Goal: Information Seeking & Learning: Learn about a topic

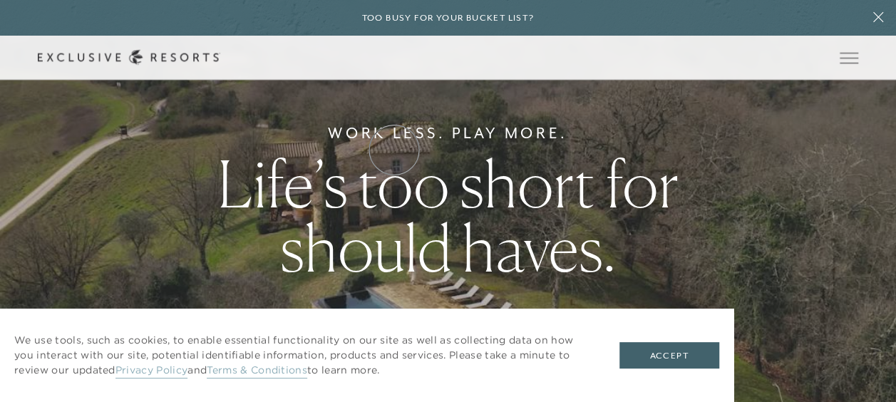
click at [0, 0] on link "How it works" at bounding box center [0, 0] width 0 height 0
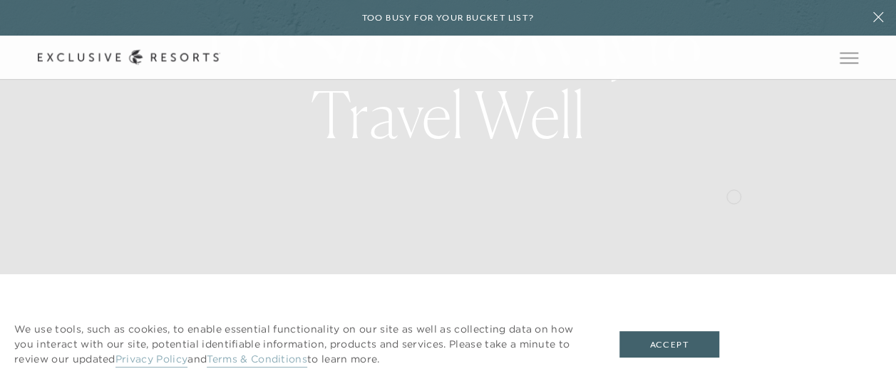
scroll to position [143, 0]
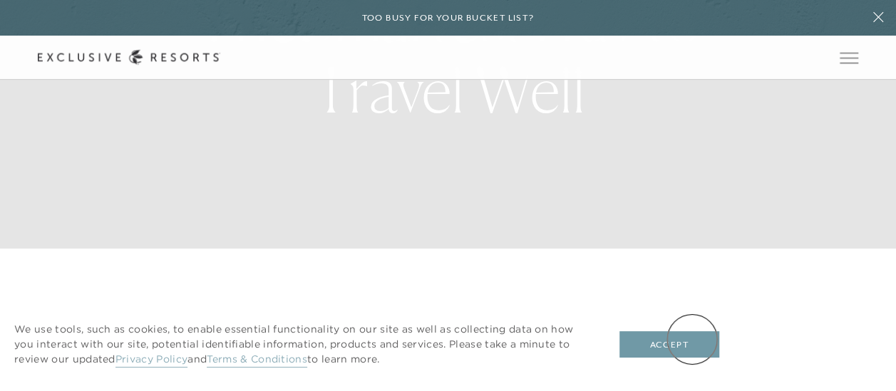
click at [692, 339] on button "Accept" at bounding box center [669, 344] width 100 height 27
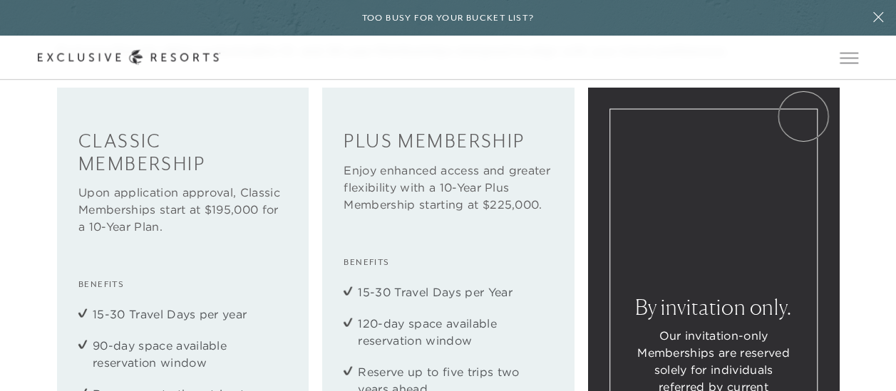
scroll to position [1426, 0]
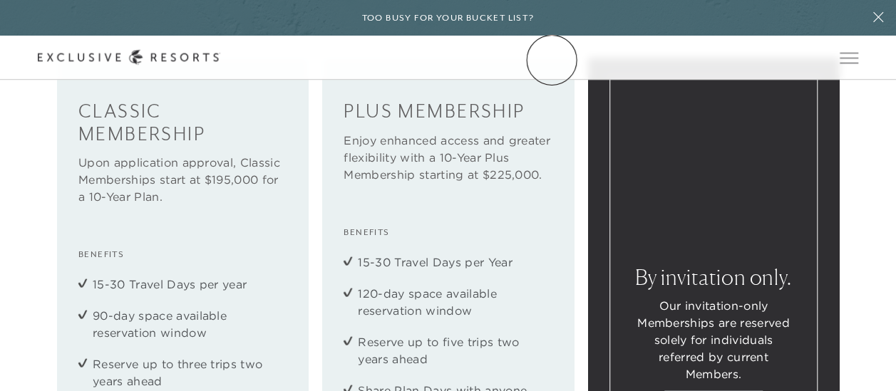
click at [0, 0] on link "Community" at bounding box center [0, 0] width 0 height 0
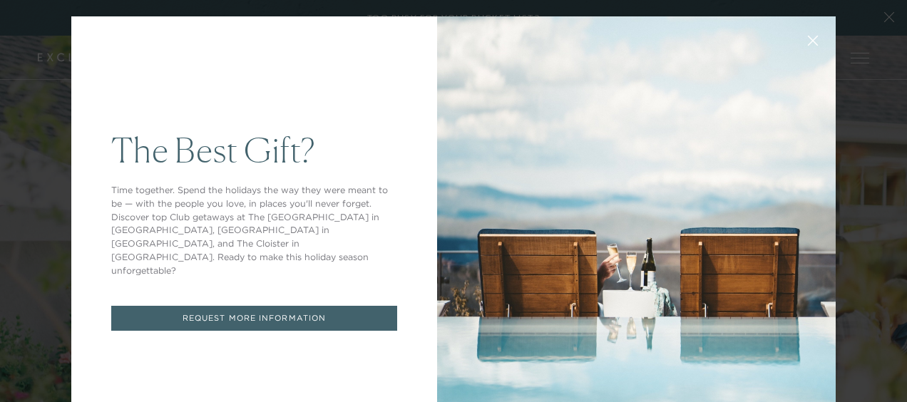
click at [808, 36] on icon at bounding box center [813, 41] width 11 height 11
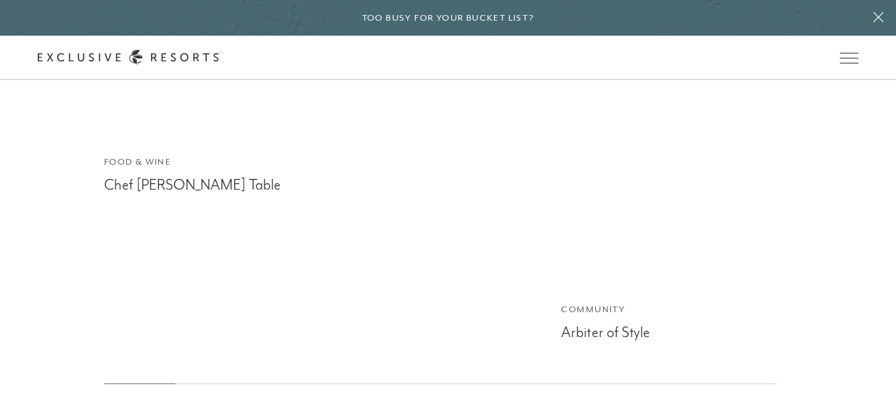
scroll to position [4833, 0]
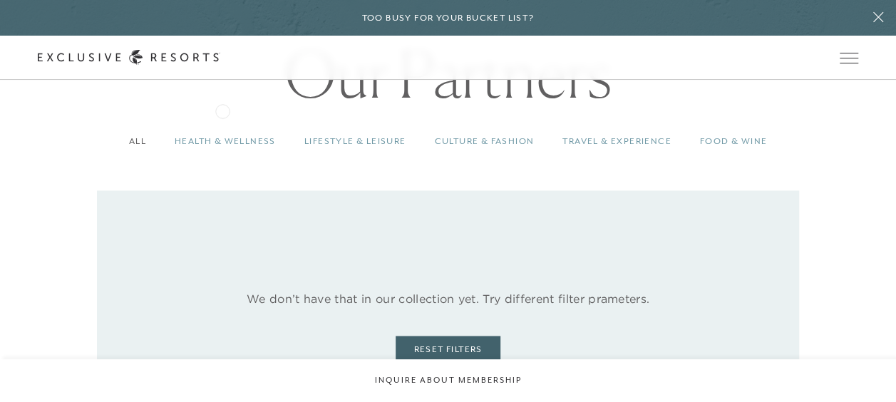
scroll to position [855, 0]
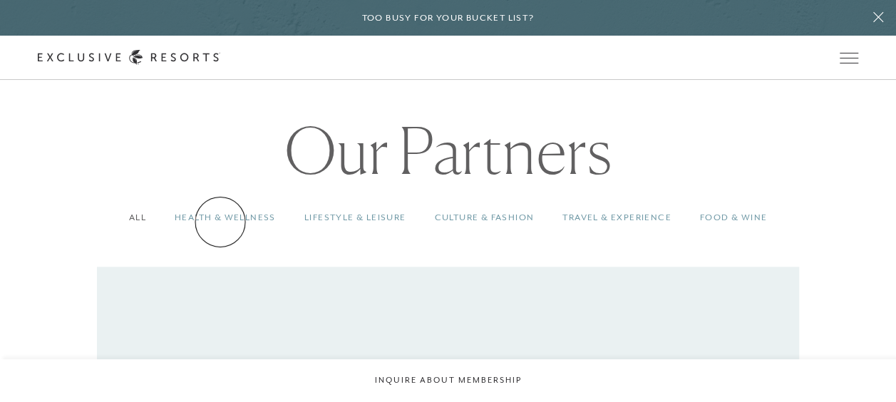
click at [220, 222] on link "Health & Wellness" at bounding box center [225, 218] width 130 height 42
click at [339, 218] on link "Lifestyle & Leisure" at bounding box center [355, 218] width 130 height 42
click at [479, 223] on link "Culture & Fashion" at bounding box center [484, 218] width 128 height 42
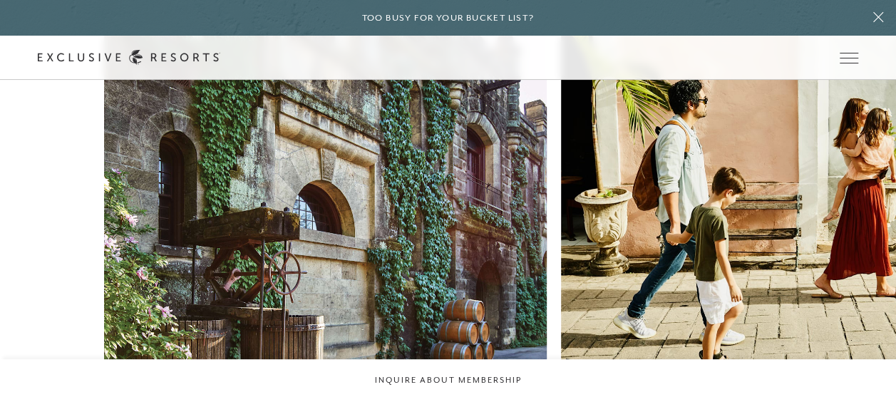
scroll to position [1782, 0]
